Goal: Register for event/course

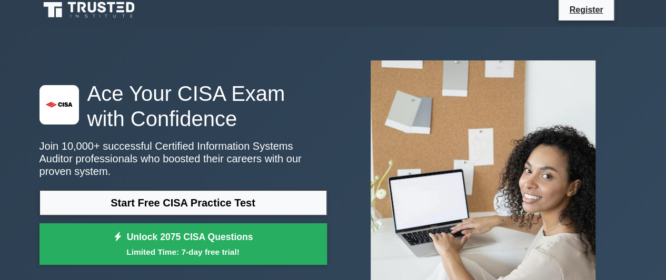
scroll to position [6, 0]
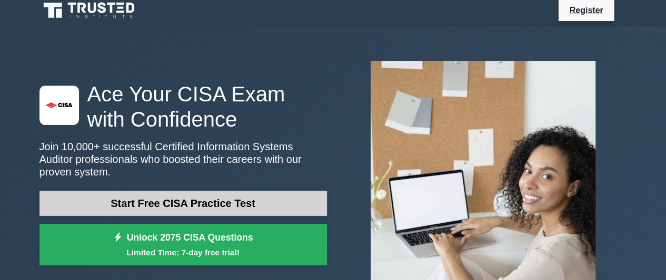
click at [154, 192] on link "Start Free CISA Practice Test" at bounding box center [182, 203] width 287 height 25
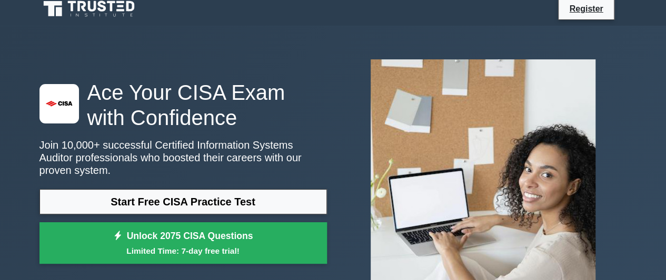
scroll to position [0, 0]
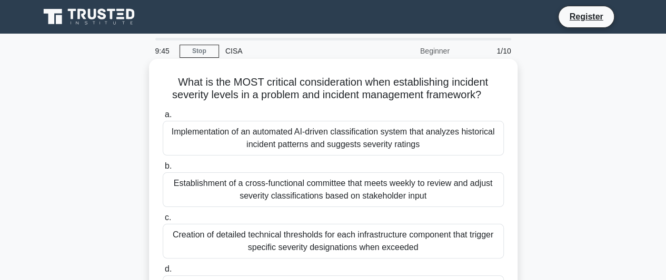
click at [165, 119] on span "a." at bounding box center [168, 114] width 7 height 9
click at [163, 118] on input "a. Implementation of an automated AI-driven classification system that analyzes…" at bounding box center [163, 115] width 0 height 7
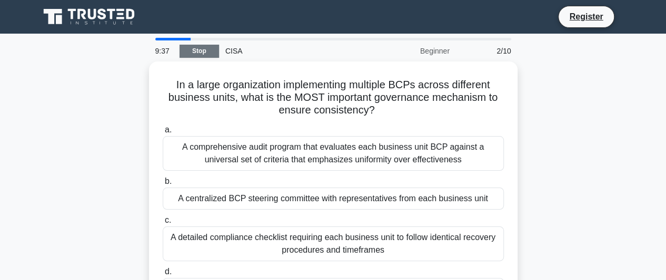
click at [199, 46] on link "Stop" at bounding box center [198, 51] width 39 height 13
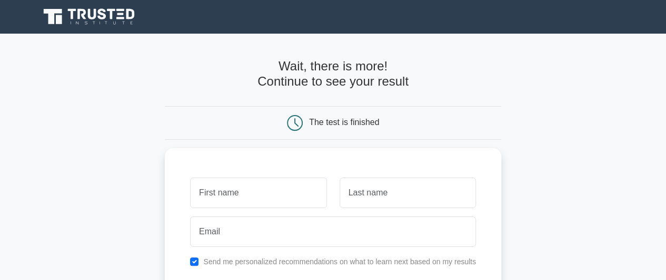
click at [323, 124] on div "The test is finished" at bounding box center [344, 122] width 70 height 9
